Goal: Information Seeking & Learning: Learn about a topic

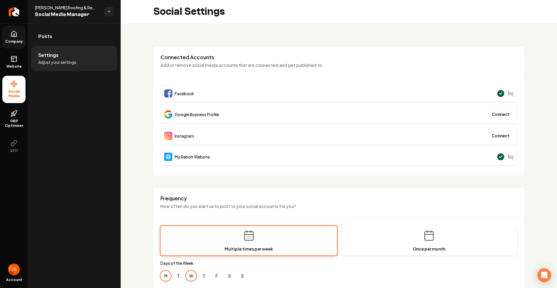
click at [8, 39] on link "Company" at bounding box center [13, 37] width 23 height 23
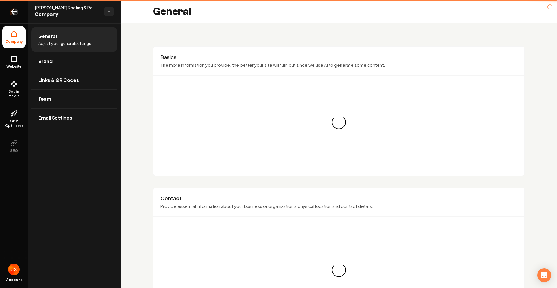
click at [10, 13] on link "Return to dashboard" at bounding box center [14, 11] width 28 height 23
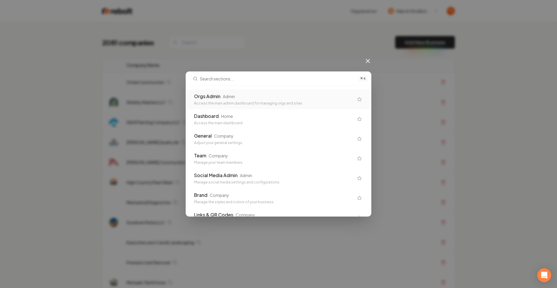
click at [218, 94] on div "Orgs Admin" at bounding box center [207, 96] width 26 height 7
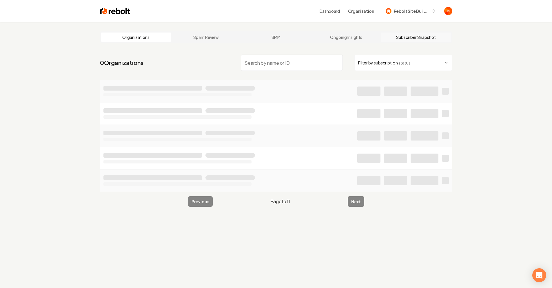
click at [425, 35] on link "Subscriber Snapshot" at bounding box center [416, 36] width 70 height 9
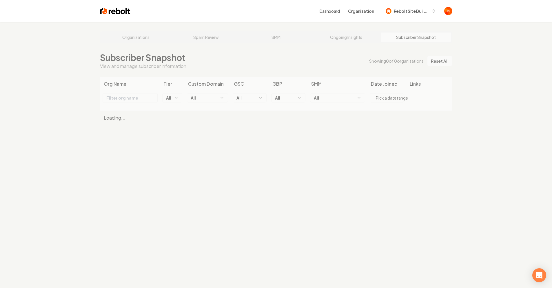
click at [122, 34] on div "Organizations Spam Review SMM Ongoing Insights Subscriber Snapshot Subscriber S…" at bounding box center [276, 166] width 552 height 288
click at [131, 40] on div "Organizations Spam Review SMM Ongoing Insights Subscriber Snapshot Subscriber S…" at bounding box center [276, 166] width 552 height 288
click at [161, 34] on div "Organizations Spam Review SMM Ongoing Insights Subscriber Snapshot Subscriber S…" at bounding box center [276, 166] width 552 height 288
click at [141, 37] on div "Organizations Spam Review SMM Ongoing Insights Subscriber Snapshot Subscriber S…" at bounding box center [276, 166] width 552 height 288
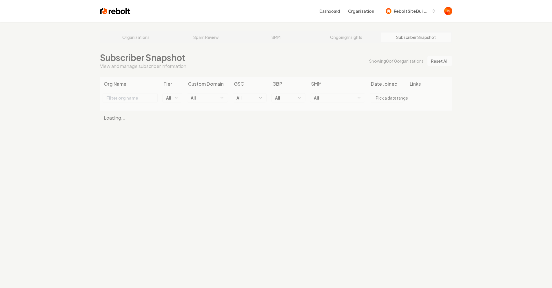
click at [144, 41] on div "Organizations Spam Review SMM Ongoing Insights Subscriber Snapshot Subscriber S…" at bounding box center [276, 166] width 552 height 288
click at [334, 12] on link "Dashboard" at bounding box center [330, 11] width 20 height 6
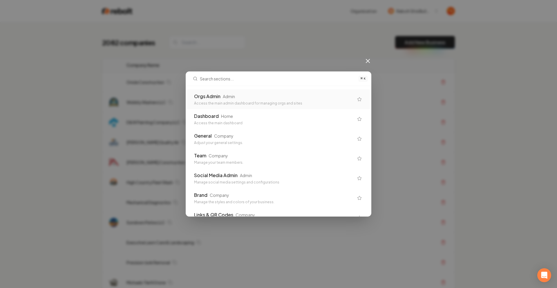
click at [232, 99] on div "Admin" at bounding box center [229, 96] width 12 height 6
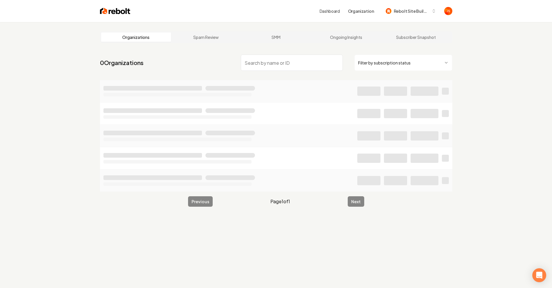
click at [313, 60] on input "search" at bounding box center [292, 63] width 102 height 16
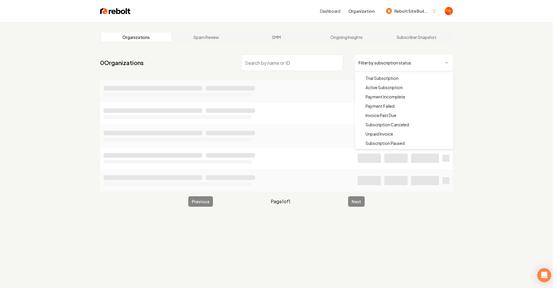
click at [404, 69] on html "Dashboard Organization Rebolt Site Builder Organizations Spam Review SMM Ongoin…" at bounding box center [278, 144] width 557 height 288
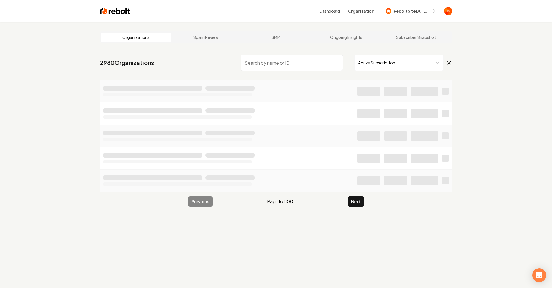
click at [264, 56] on input "search" at bounding box center [292, 63] width 102 height 16
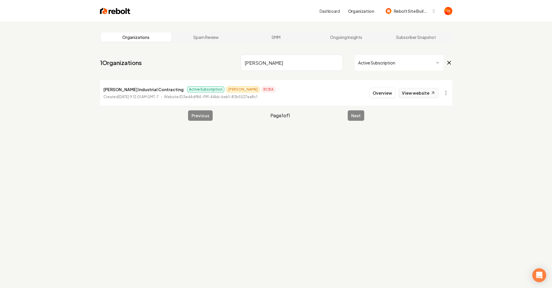
type input "[PERSON_NAME]"
click at [411, 93] on link "View website" at bounding box center [419, 93] width 40 height 10
click at [340, 60] on input "[PERSON_NAME]" at bounding box center [292, 63] width 102 height 16
drag, startPoint x: 338, startPoint y: 66, endPoint x: 334, endPoint y: 64, distance: 4.9
click at [337, 65] on input "[PERSON_NAME]" at bounding box center [292, 63] width 102 height 16
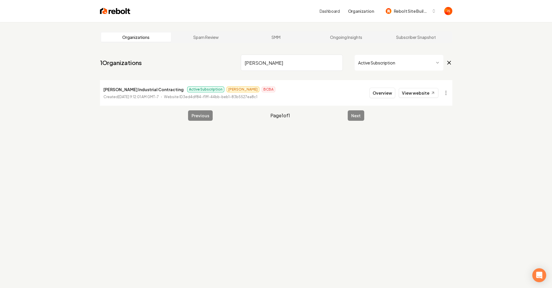
click at [333, 64] on input "[PERSON_NAME]" at bounding box center [292, 63] width 102 height 16
click at [337, 63] on input "[PERSON_NAME]" at bounding box center [292, 63] width 102 height 16
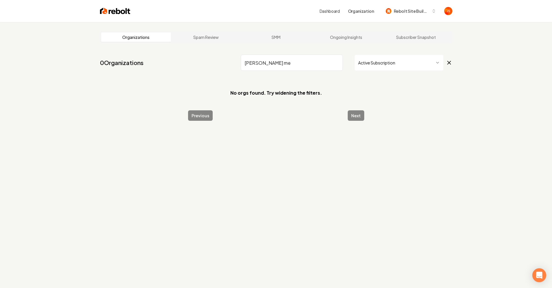
type input "[PERSON_NAME] me"
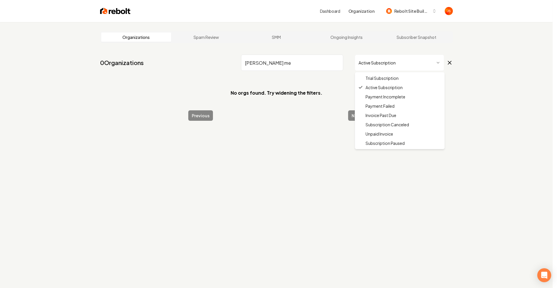
click at [362, 60] on html "Dashboard Organization Rebolt Site Builder Organizations Spam Review SMM Ongoin…" at bounding box center [278, 144] width 557 height 288
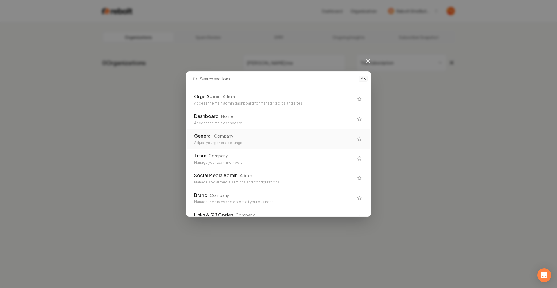
click at [206, 130] on div "General Company Adjust your general settings." at bounding box center [278, 139] width 183 height 20
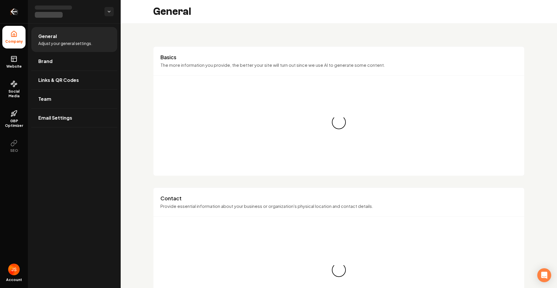
click at [4, 17] on link "Return to dashboard" at bounding box center [14, 11] width 28 height 23
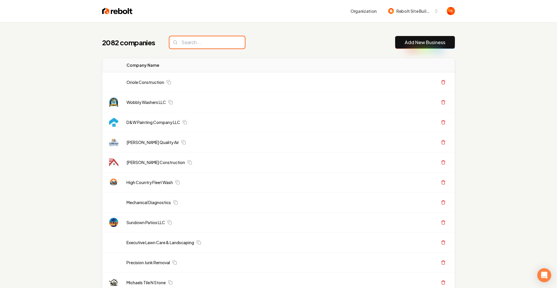
click at [191, 46] on input "search" at bounding box center [206, 42] width 75 height 12
click at [191, 46] on input "search" at bounding box center [204, 42] width 75 height 12
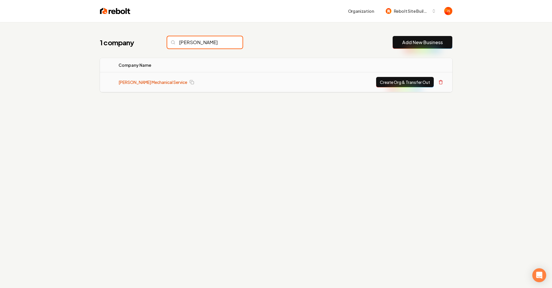
type input "[PERSON_NAME]"
click at [148, 78] on td "[PERSON_NAME] Mechanical Service" at bounding box center [200, 82] width 173 height 20
click at [145, 81] on link "[PERSON_NAME] Mechanical Service" at bounding box center [153, 82] width 69 height 6
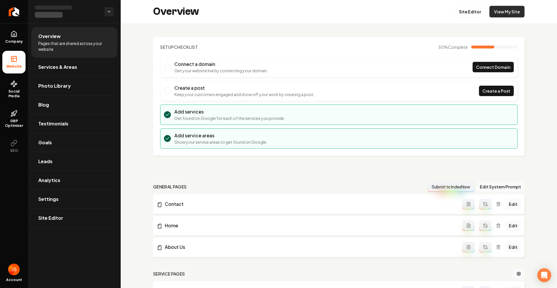
click at [513, 14] on link "View My Site" at bounding box center [506, 12] width 35 height 12
click at [463, 12] on link "Site Editor" at bounding box center [470, 12] width 32 height 12
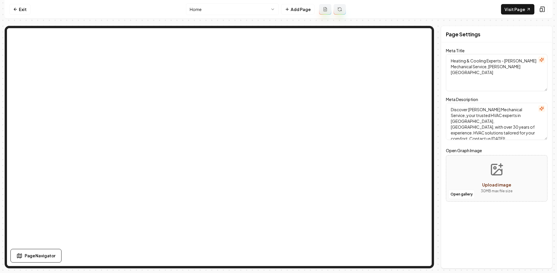
click at [6, 1] on nav "Exit Home Add Page Visit Page" at bounding box center [278, 9] width 547 height 19
click at [13, 8] on icon at bounding box center [15, 9] width 5 height 5
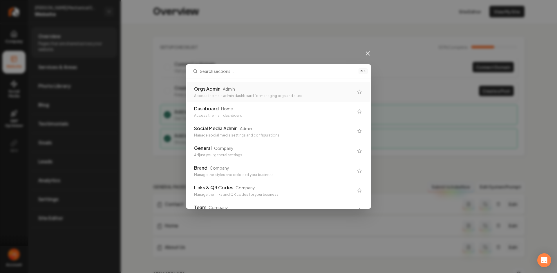
click at [215, 90] on div "Orgs Admin" at bounding box center [207, 88] width 26 height 7
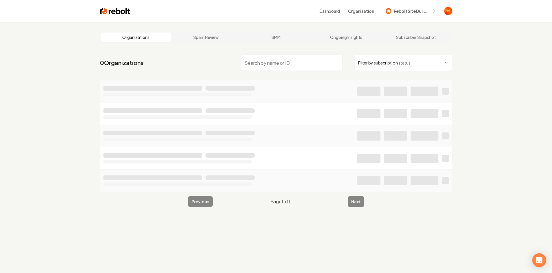
click at [279, 63] on input "search" at bounding box center [292, 63] width 102 height 16
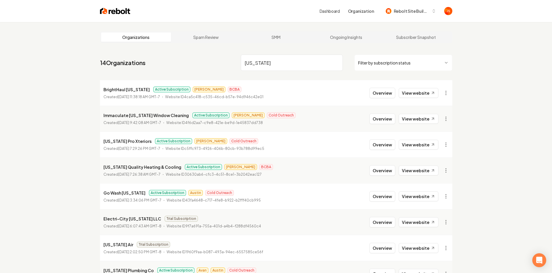
click at [277, 68] on input "[US_STATE]" at bounding box center [292, 63] width 102 height 16
type input "[US_STATE] heating"
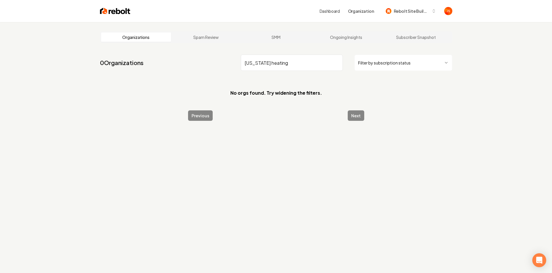
drag, startPoint x: 283, startPoint y: 66, endPoint x: 231, endPoint y: 60, distance: 51.9
click at [231, 60] on nav "0 Organizations [US_STATE] heating Filter by subscription status" at bounding box center [276, 65] width 353 height 26
type input "]"
click at [370, 57] on html "Dashboard Organization Rebolt Site Builder Organizations Spam Review SMM Ongoin…" at bounding box center [276, 136] width 552 height 273
click at [287, 67] on input "]" at bounding box center [292, 63] width 102 height 16
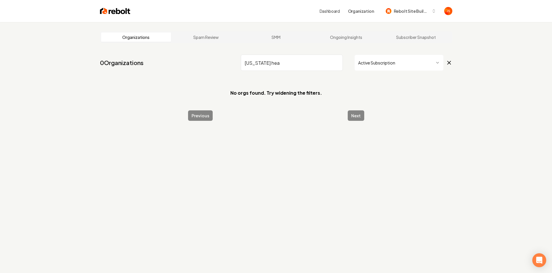
click at [271, 61] on input "[US_STATE] hea" at bounding box center [292, 63] width 102 height 16
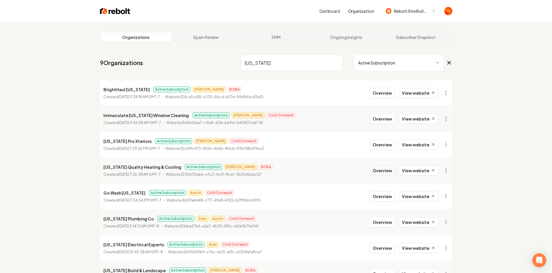
type input "[US_STATE]"
click at [389, 168] on button "Overview" at bounding box center [383, 170] width 26 height 10
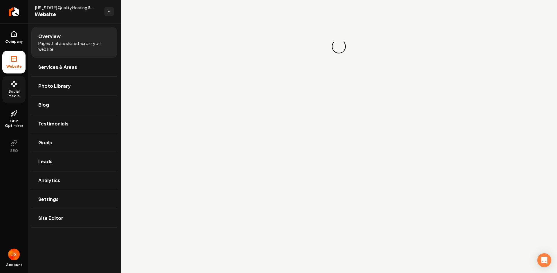
click at [13, 81] on icon at bounding box center [13, 83] width 7 height 7
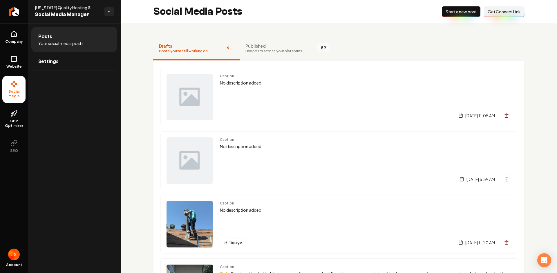
click at [248, 49] on span "Live posts across your platforms" at bounding box center [273, 51] width 57 height 5
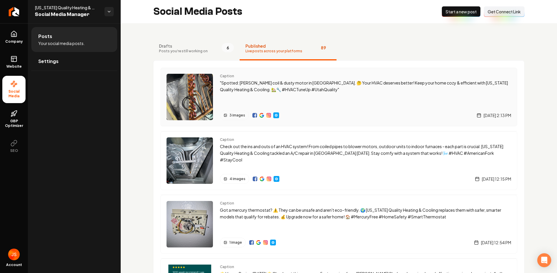
click at [253, 116] on img "Main content area" at bounding box center [254, 115] width 5 height 5
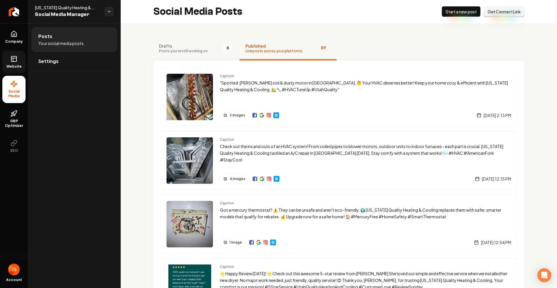
click at [11, 58] on icon at bounding box center [13, 58] width 7 height 7
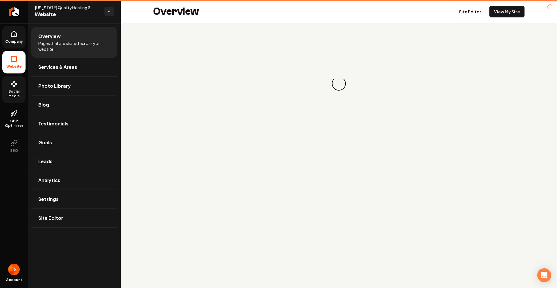
click at [12, 41] on span "Company" at bounding box center [14, 41] width 22 height 5
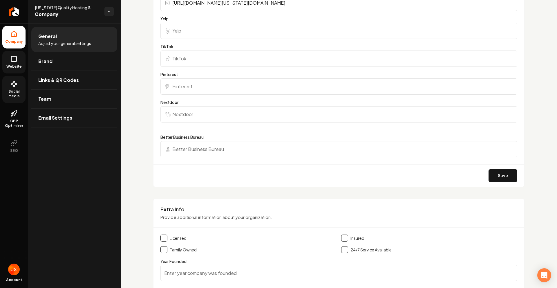
scroll to position [885, 0]
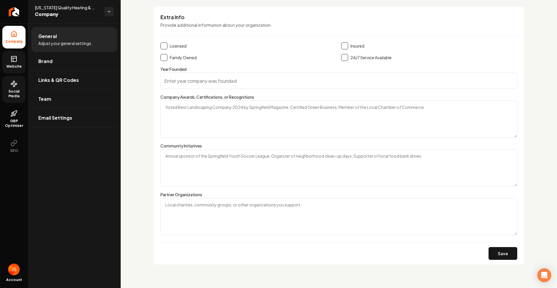
click at [21, 61] on link "Website" at bounding box center [13, 62] width 23 height 23
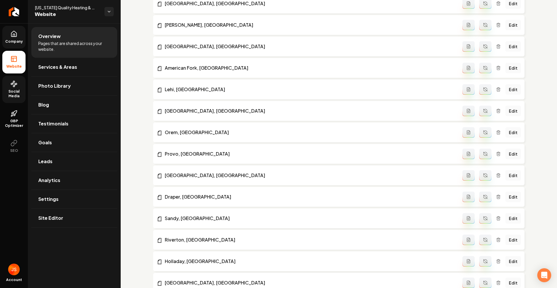
click at [14, 59] on icon at bounding box center [13, 58] width 7 height 7
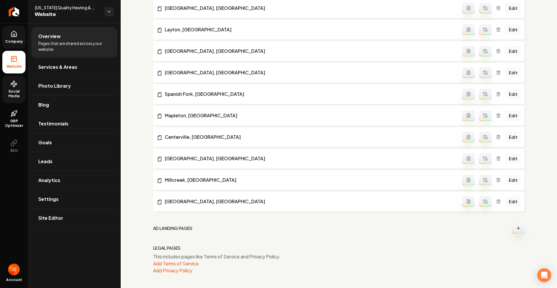
click at [15, 48] on link "Company" at bounding box center [13, 37] width 23 height 23
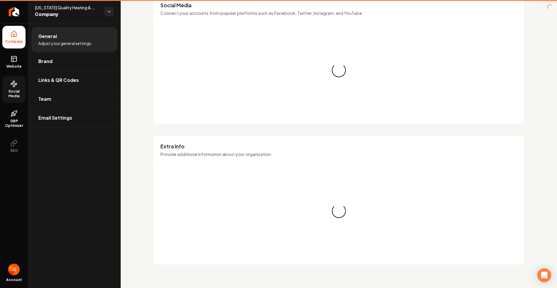
click at [13, 34] on icon at bounding box center [14, 35] width 2 height 3
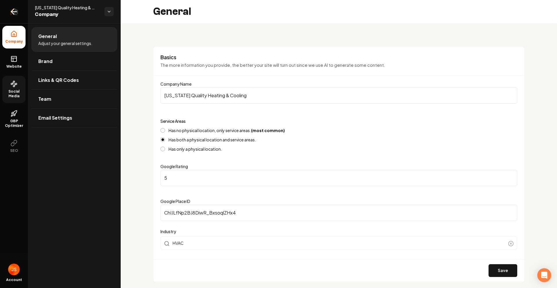
click at [10, 14] on link "Return to dashboard" at bounding box center [14, 11] width 28 height 23
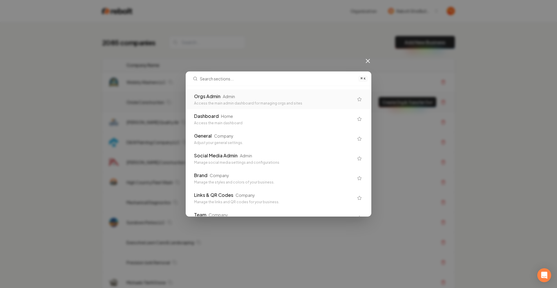
click at [288, 99] on div "Orgs Admin Admin" at bounding box center [273, 96] width 159 height 7
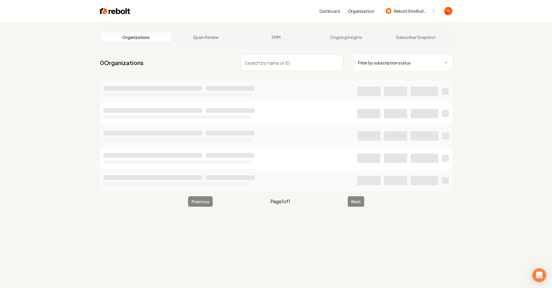
click at [416, 63] on html "Dashboard Organization Rebolt Site Builder Organizations Spam Review SMM Ongoin…" at bounding box center [276, 144] width 552 height 288
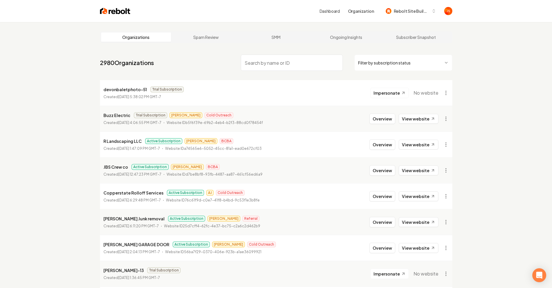
click at [388, 66] on html "Dashboard Organization Rebolt Site Builder Organizations Spam Review SMM Ongoin…" at bounding box center [276, 144] width 552 height 288
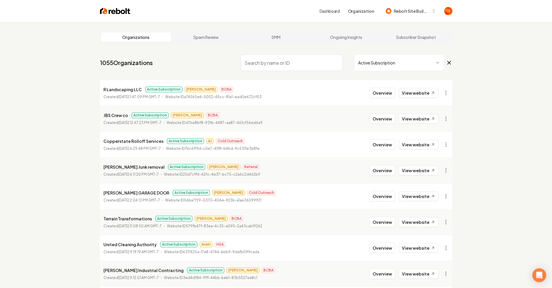
click at [274, 62] on input "search" at bounding box center [292, 63] width 102 height 16
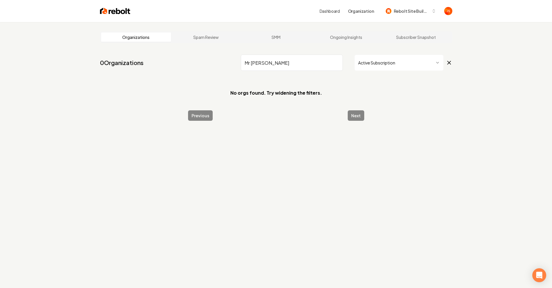
drag, startPoint x: 268, startPoint y: 64, endPoint x: 253, endPoint y: 63, distance: 15.4
click at [253, 63] on input "Mr [PERSON_NAME]" at bounding box center [292, 63] width 102 height 16
type input "MR"
click at [339, 57] on input "MR" at bounding box center [292, 63] width 102 height 16
click at [334, 63] on input "MR" at bounding box center [292, 63] width 102 height 16
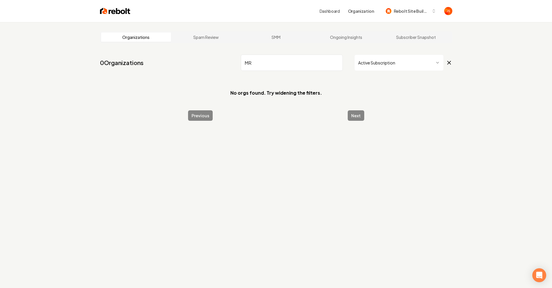
click at [339, 64] on input "MR" at bounding box center [292, 63] width 102 height 16
click at [323, 63] on input "MR" at bounding box center [292, 63] width 102 height 16
click at [337, 62] on input "MR" at bounding box center [292, 63] width 102 height 16
click at [328, 65] on input "search" at bounding box center [292, 63] width 102 height 16
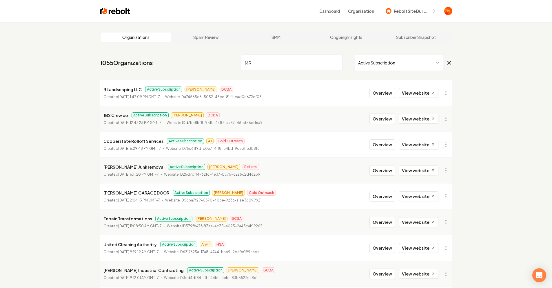
type input "M"
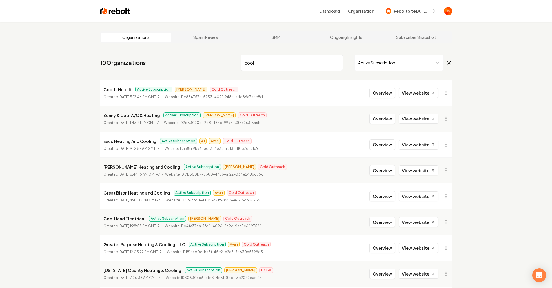
type input "cool"
click at [500, 68] on div "Organizations Spam Review SMM Ongoing Insights Subscriber Snapshot 10 Organizat…" at bounding box center [276, 192] width 552 height 340
click at [345, 62] on div "cool Active Subscription" at bounding box center [347, 63] width 212 height 16
click at [340, 61] on input "cool" at bounding box center [292, 63] width 102 height 16
click at [339, 61] on input "cool" at bounding box center [292, 63] width 102 height 16
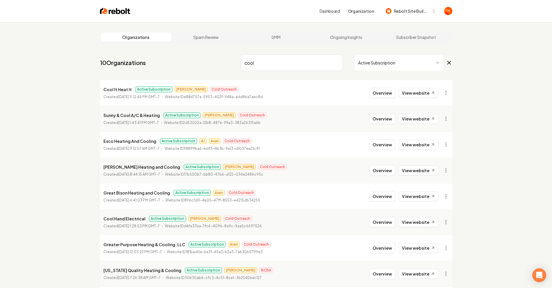
click at [336, 64] on input "cool" at bounding box center [292, 63] width 102 height 16
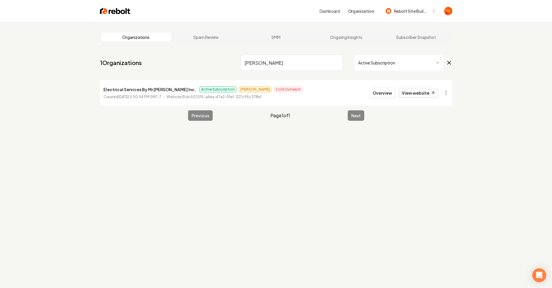
type input "[PERSON_NAME]"
click at [425, 90] on link "View website" at bounding box center [419, 93] width 40 height 10
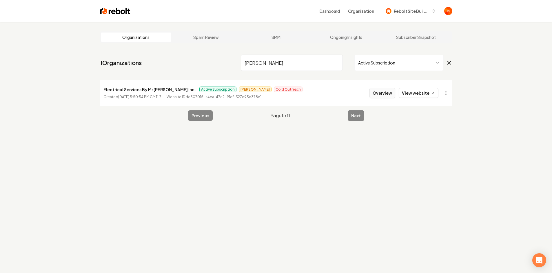
click at [375, 94] on button "Overview" at bounding box center [383, 93] width 26 height 10
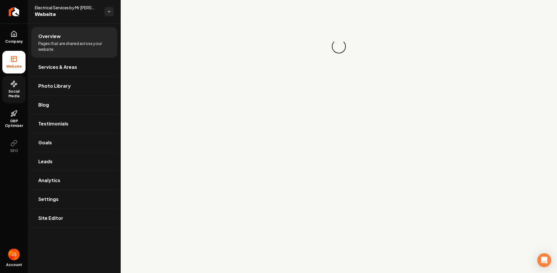
click at [11, 95] on span "Social Media" at bounding box center [13, 93] width 23 height 9
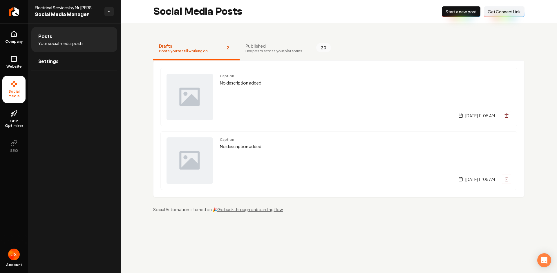
click at [493, 14] on span "Get Connect Link" at bounding box center [503, 12] width 33 height 6
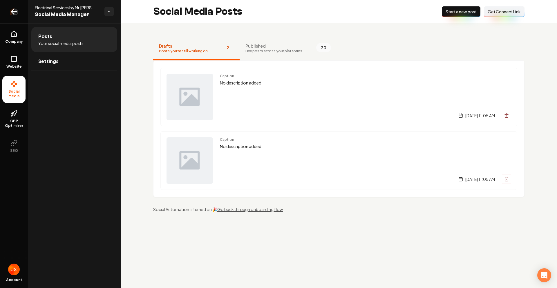
click at [23, 12] on link "Return to dashboard" at bounding box center [14, 11] width 28 height 23
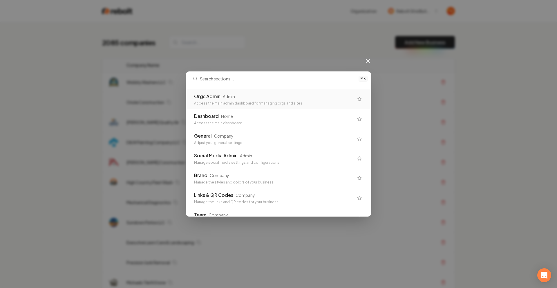
click at [368, 65] on div "⌘ K Orgs Admin Admin Access the main admin dashboard for managing orgs and site…" at bounding box center [278, 144] width 557 height 288
click at [368, 61] on icon at bounding box center [367, 60] width 3 height 3
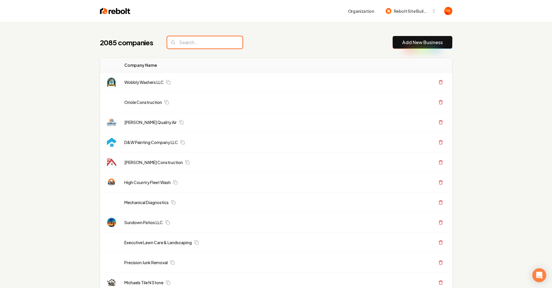
click at [208, 45] on input "search" at bounding box center [204, 42] width 75 height 12
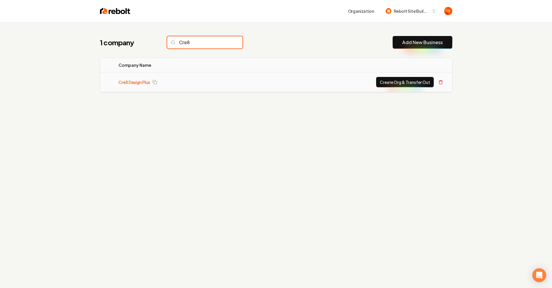
type input "Cre8"
click at [137, 84] on link "Cre8 Design Plus" at bounding box center [135, 82] width 32 height 6
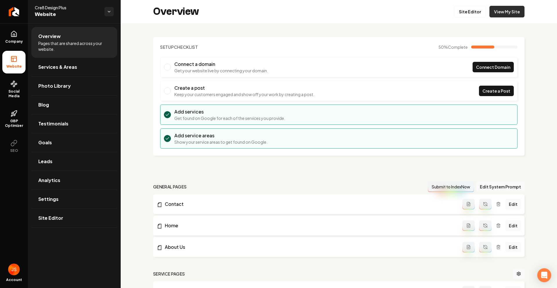
click at [508, 17] on link "View My Site" at bounding box center [506, 12] width 35 height 12
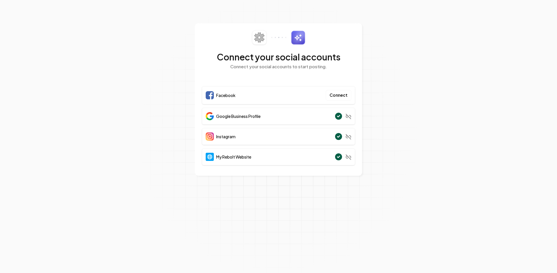
click at [475, 93] on section "Connect your social accounts Connect your social accounts to start posting. Fac…" at bounding box center [278, 136] width 557 height 273
click at [473, 86] on section "Connect your social accounts Connect your social accounts to start posting. Fac…" at bounding box center [278, 136] width 557 height 273
click at [395, 76] on section "Connect your social accounts Connect your social accounts to start posting. Fac…" at bounding box center [278, 136] width 557 height 273
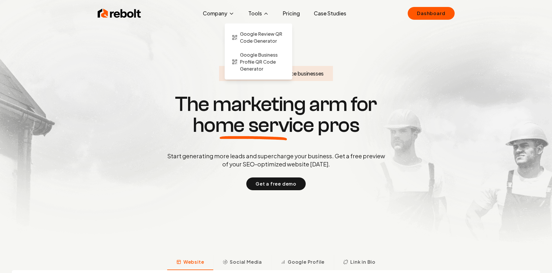
click at [266, 16] on icon at bounding box center [266, 14] width 6 height 6
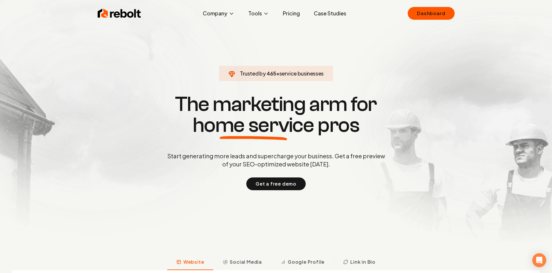
click at [287, 16] on link "Pricing" at bounding box center [291, 14] width 26 height 12
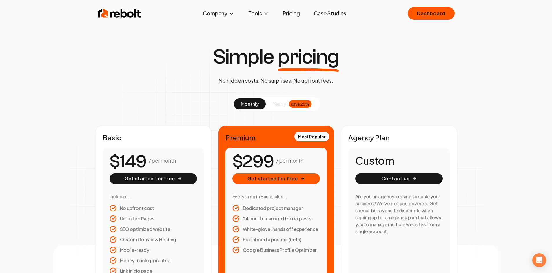
click at [123, 17] on img at bounding box center [119, 14] width 43 height 12
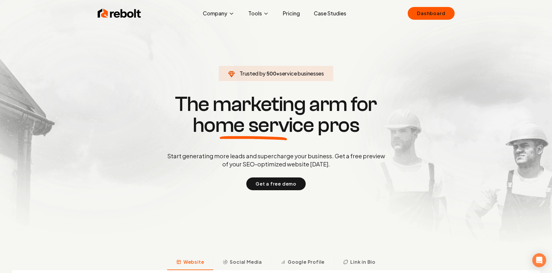
click at [286, 14] on link "Pricing" at bounding box center [291, 14] width 26 height 12
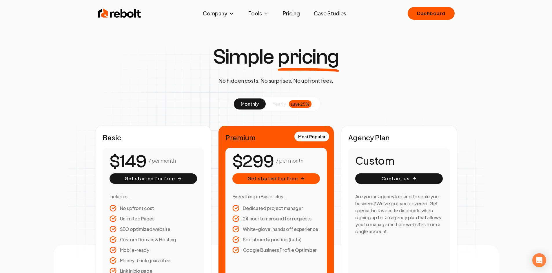
click at [345, 16] on link "Case Studies" at bounding box center [330, 14] width 42 height 12
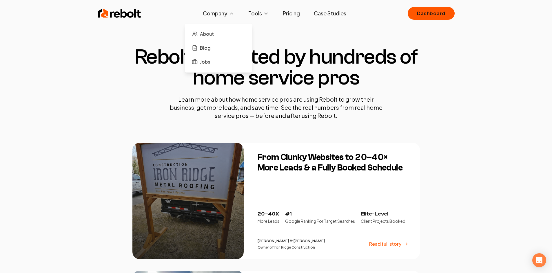
click at [232, 9] on button "Company" at bounding box center [218, 14] width 41 height 12
click at [121, 12] on img at bounding box center [119, 14] width 43 height 12
